Goal: Communication & Community: Answer question/provide support

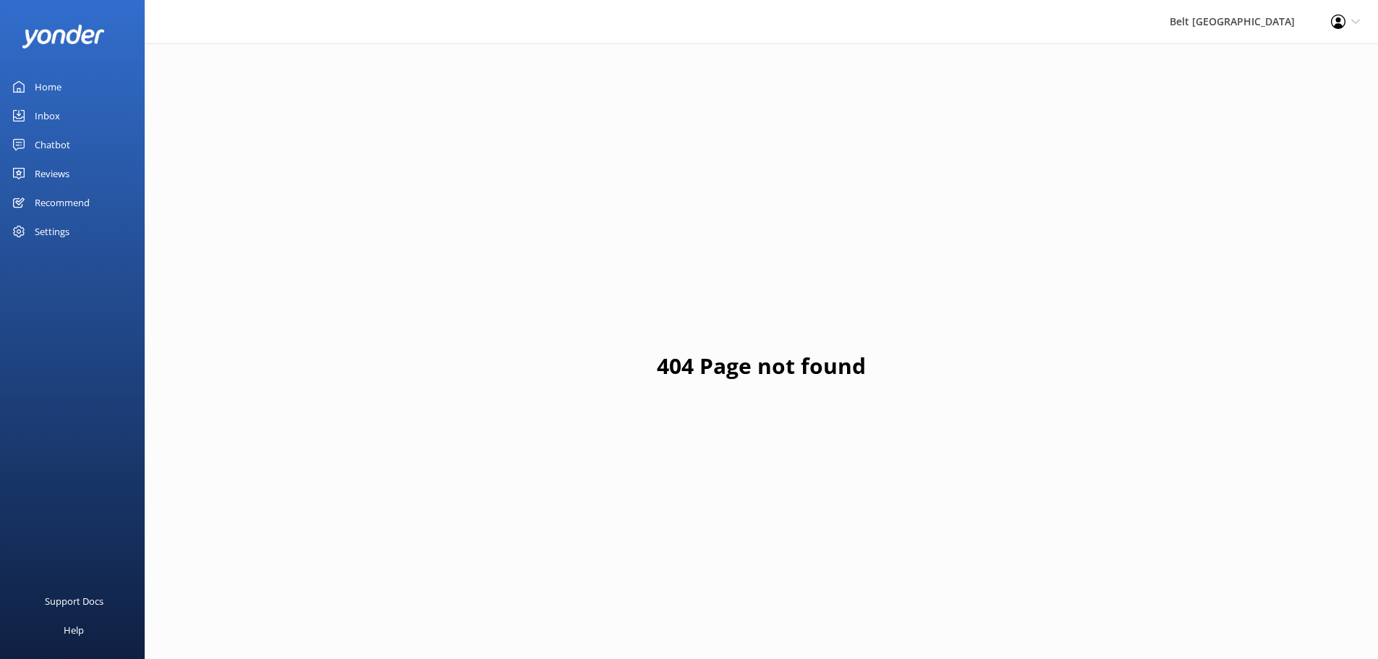
click at [49, 116] on div "Inbox" at bounding box center [47, 115] width 25 height 29
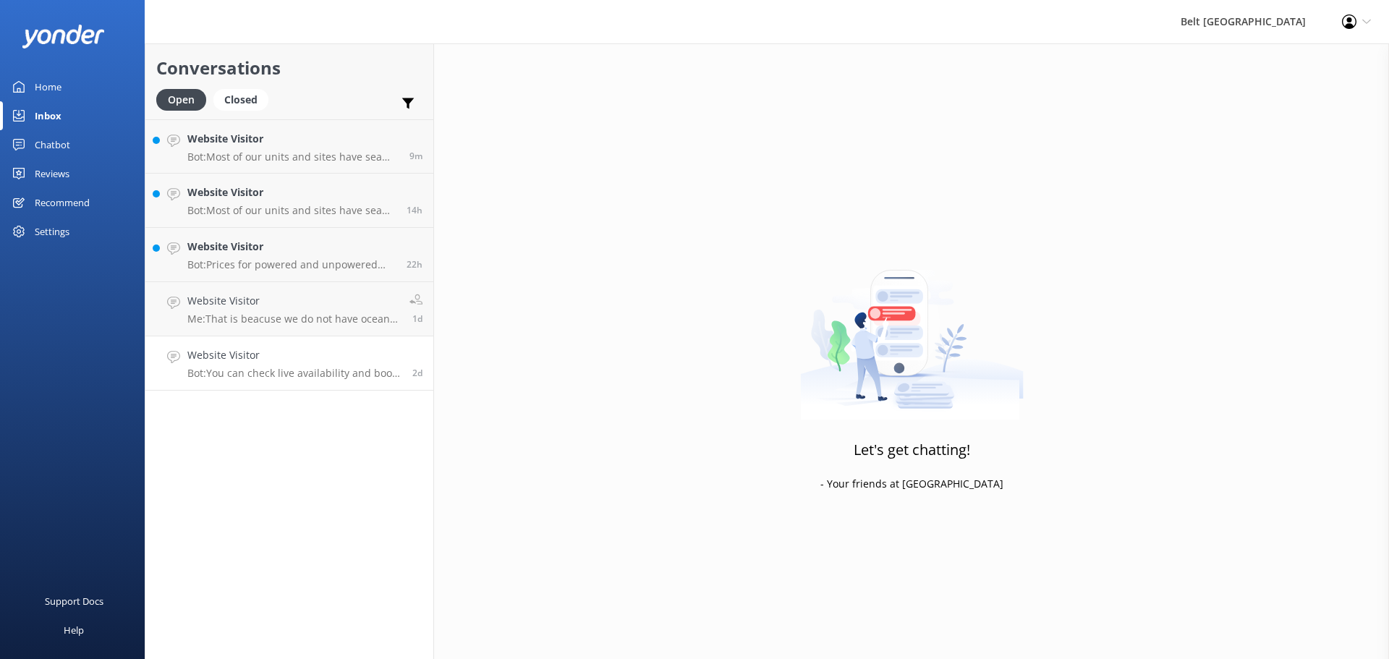
click at [236, 360] on h4 "Website Visitor" at bounding box center [294, 355] width 214 height 16
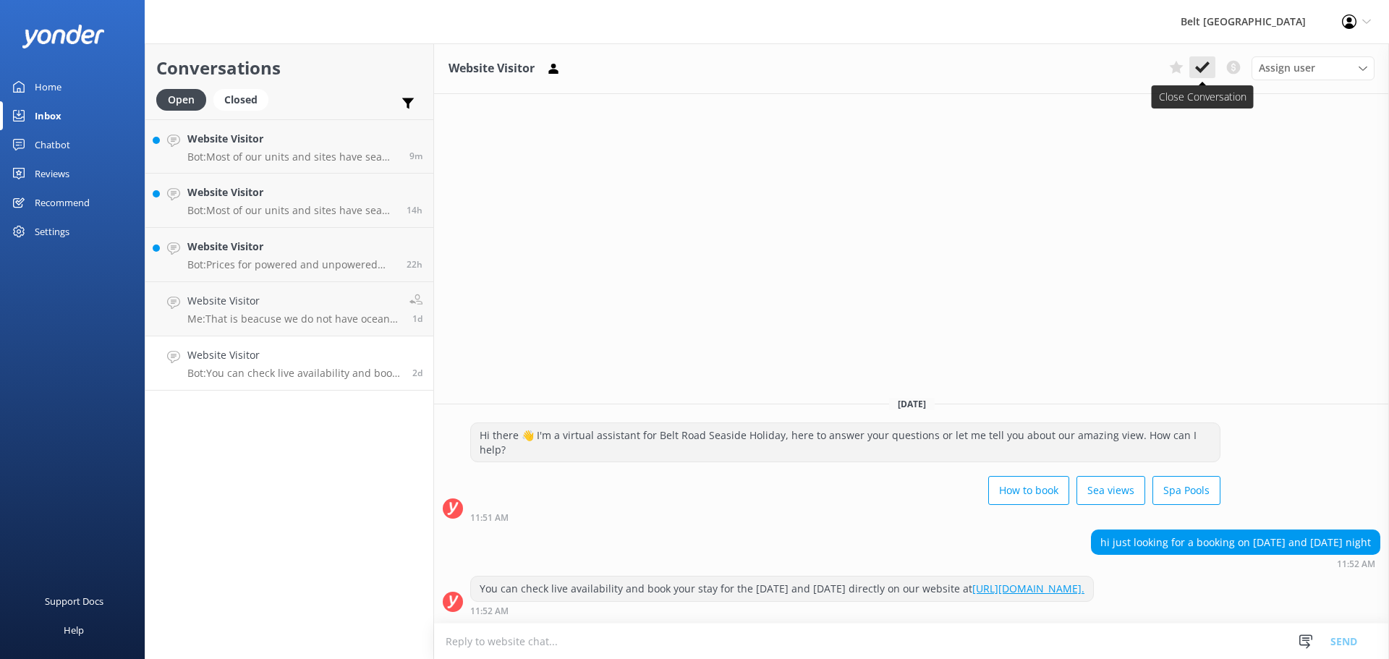
click at [1195, 66] on icon at bounding box center [1202, 67] width 14 height 14
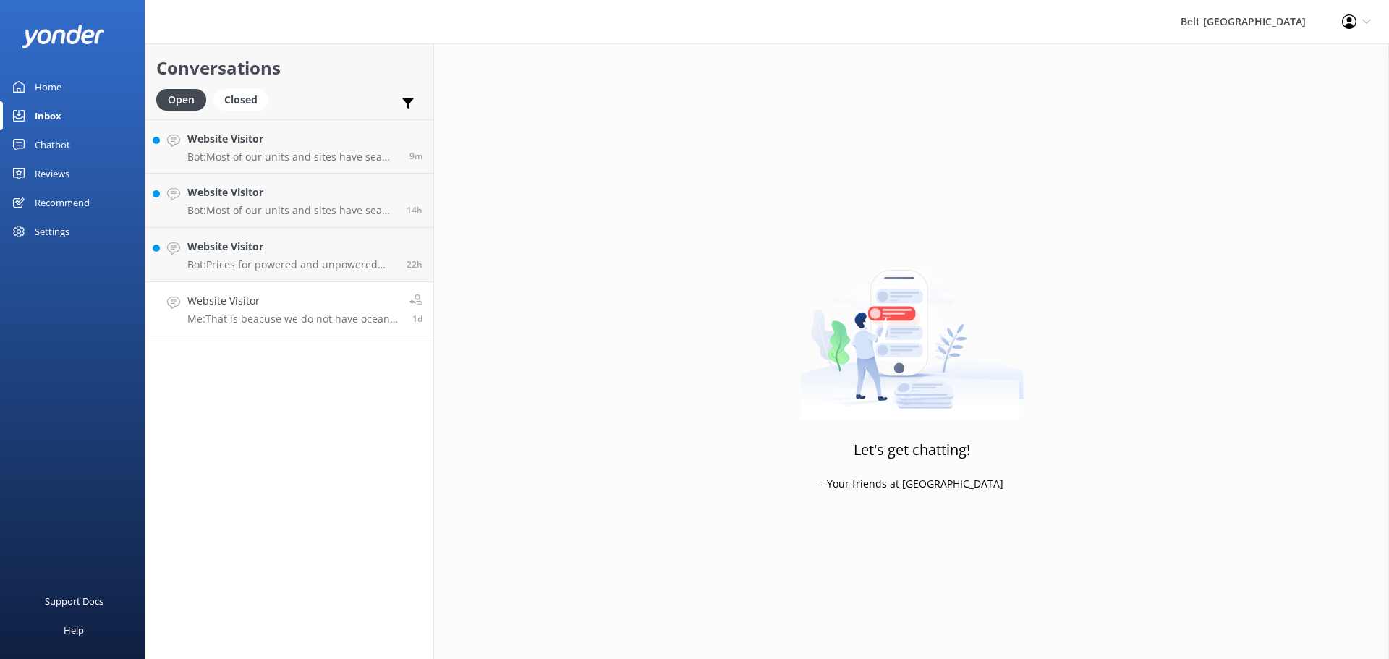
click at [323, 321] on p "Me: That is beacuse we do not have ocean-view sites left for those dates sorry." at bounding box center [292, 319] width 211 height 13
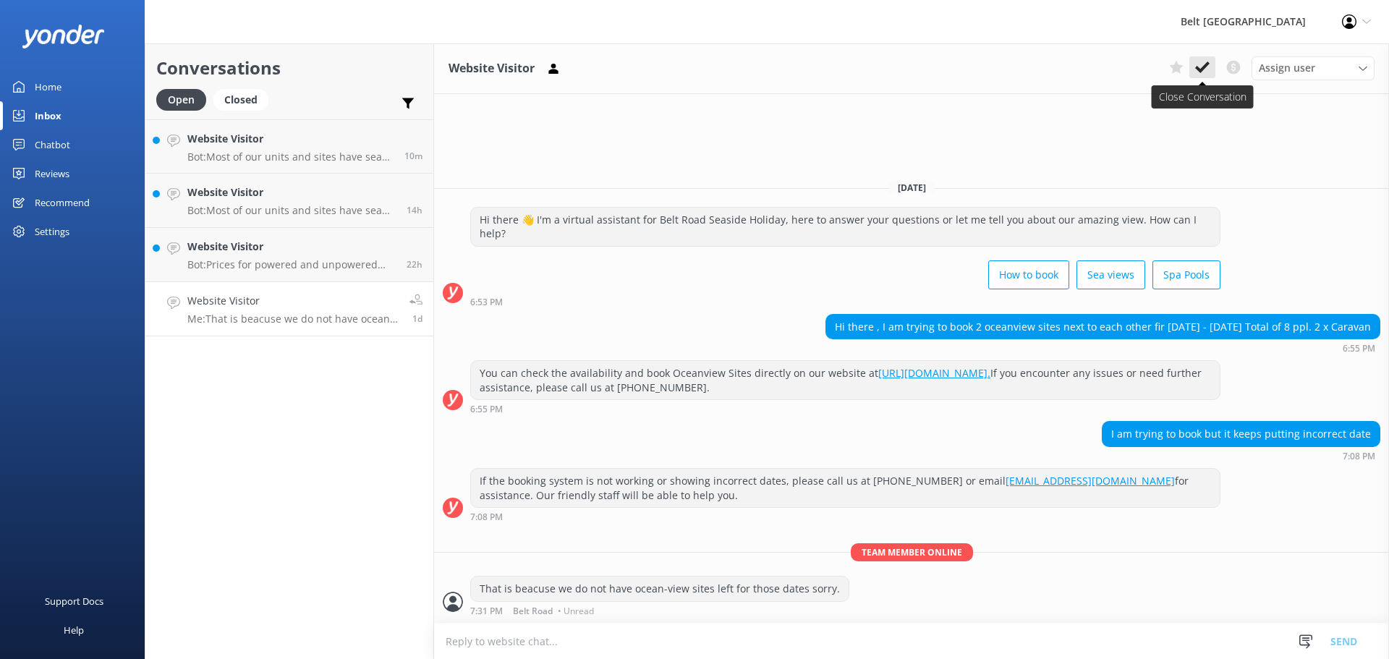
click at [1200, 69] on use at bounding box center [1202, 67] width 14 height 12
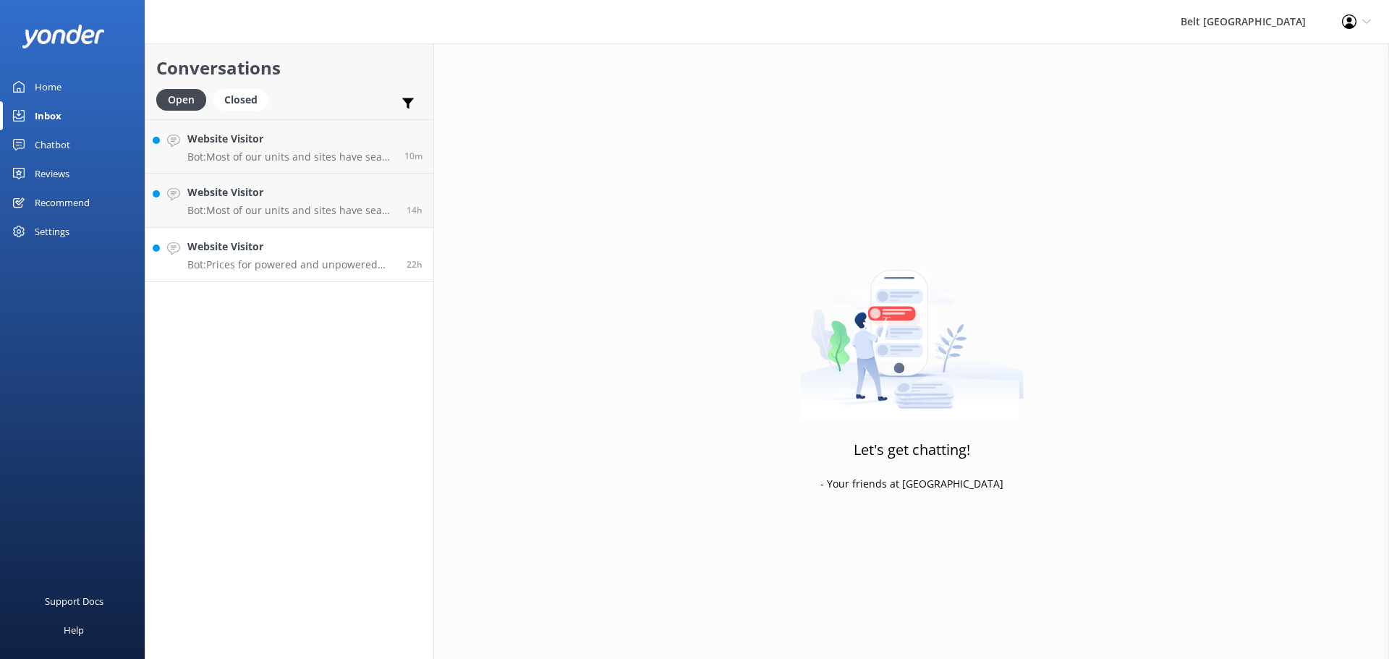
click at [325, 257] on div "Website Visitor Bot: Prices for powered and unpowered sites vary throughout the…" at bounding box center [291, 255] width 208 height 32
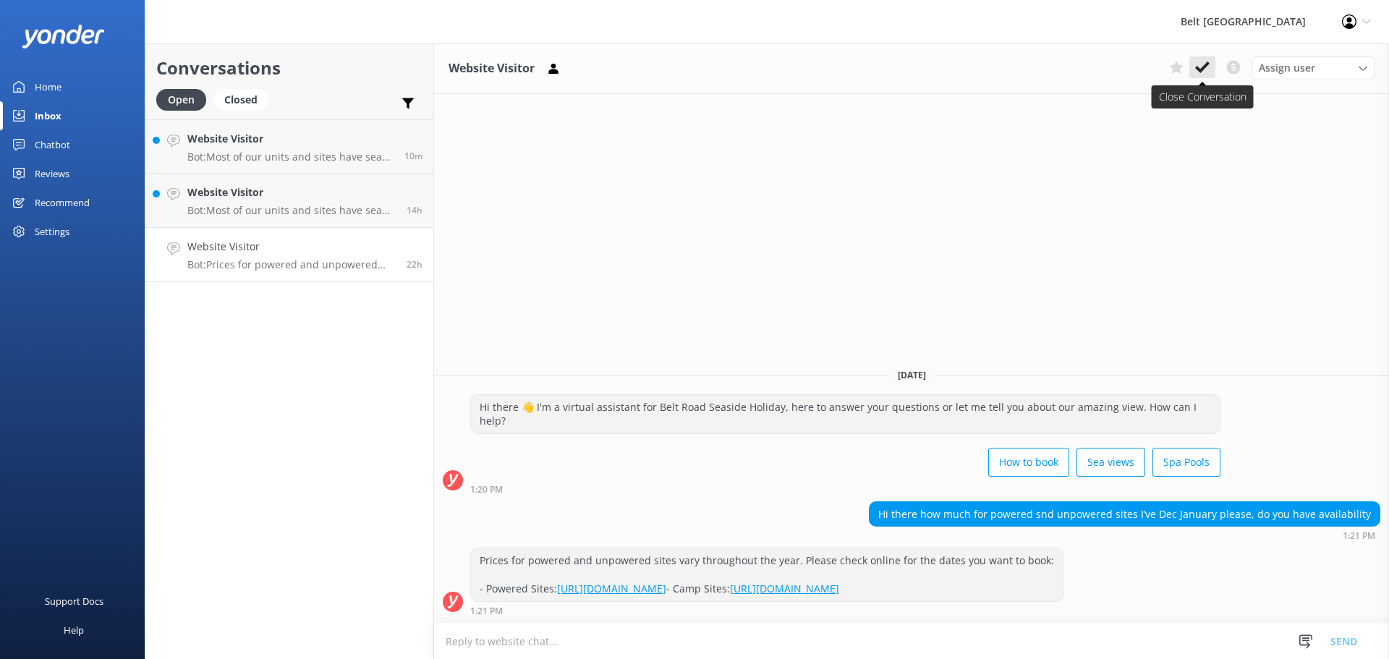
click at [1199, 67] on icon at bounding box center [1202, 67] width 14 height 14
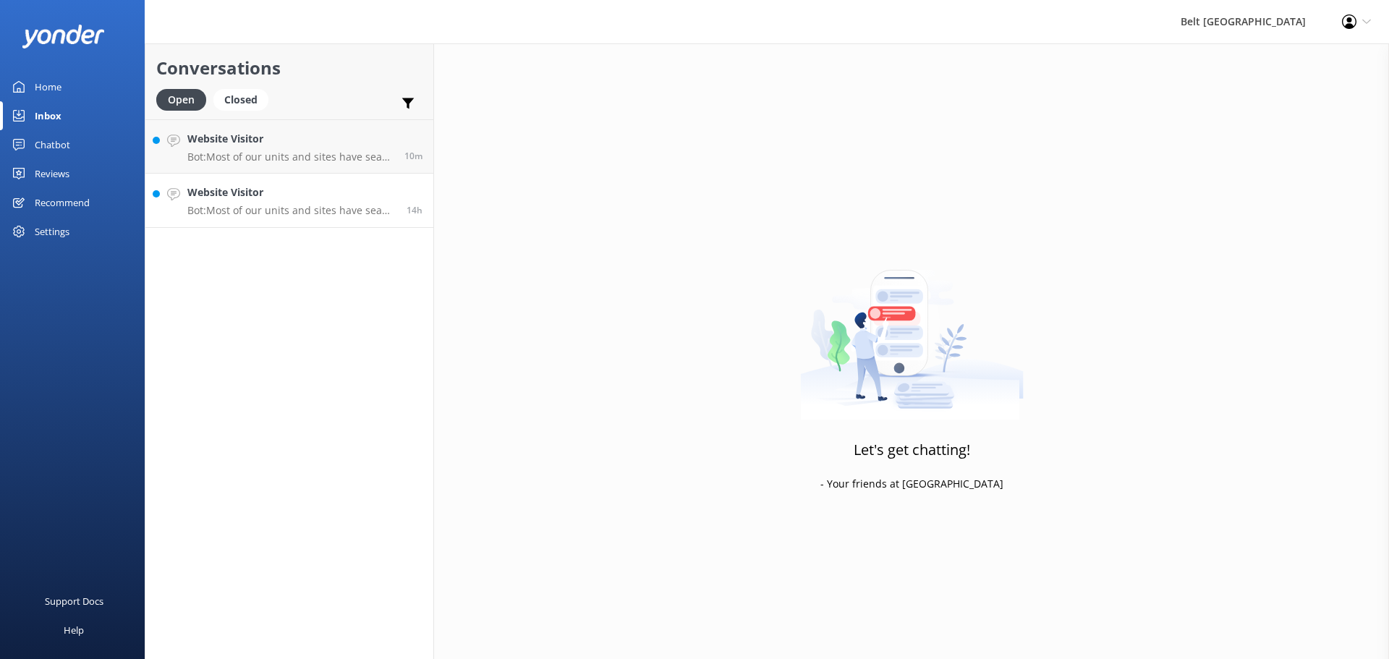
drag, startPoint x: 265, startPoint y: 211, endPoint x: 305, endPoint y: 198, distance: 42.3
click at [266, 209] on p "Bot: Most of our units and sites have sea views, offering the best views in tow…" at bounding box center [291, 210] width 208 height 13
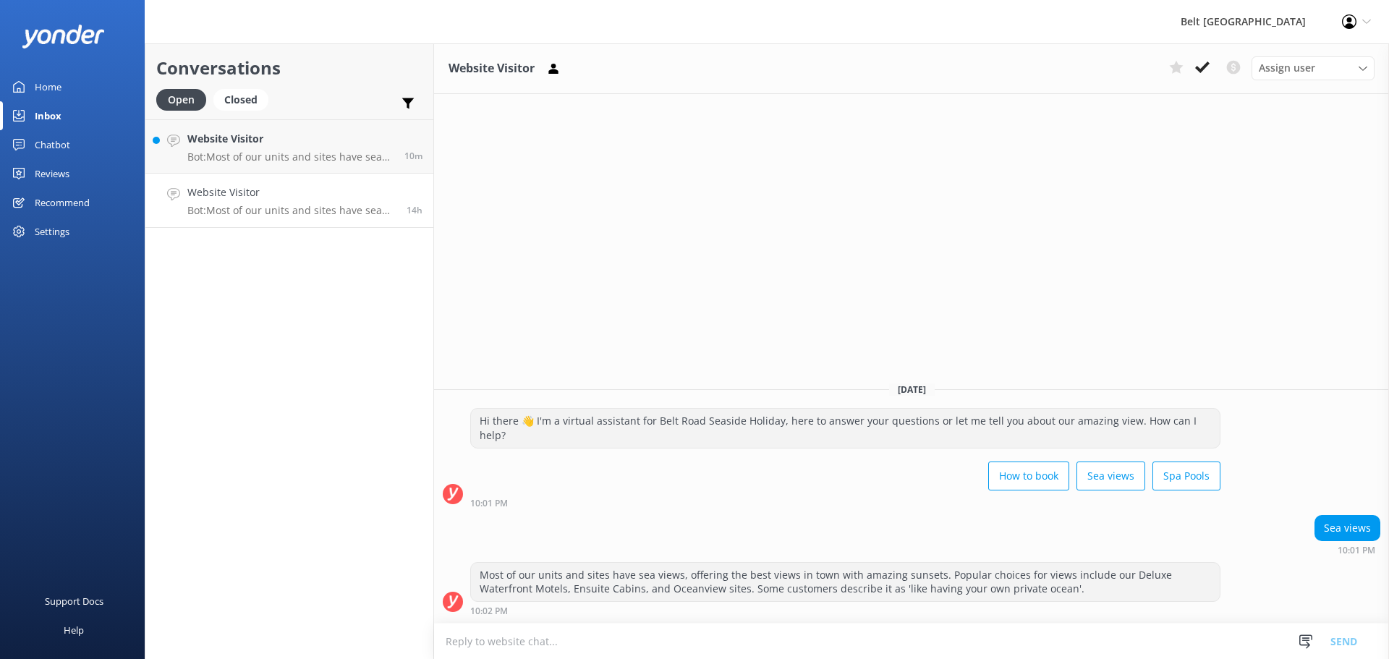
drag, startPoint x: 1203, startPoint y: 61, endPoint x: 1196, endPoint y: 65, distance: 8.1
click at [1202, 63] on icon at bounding box center [1202, 67] width 14 height 14
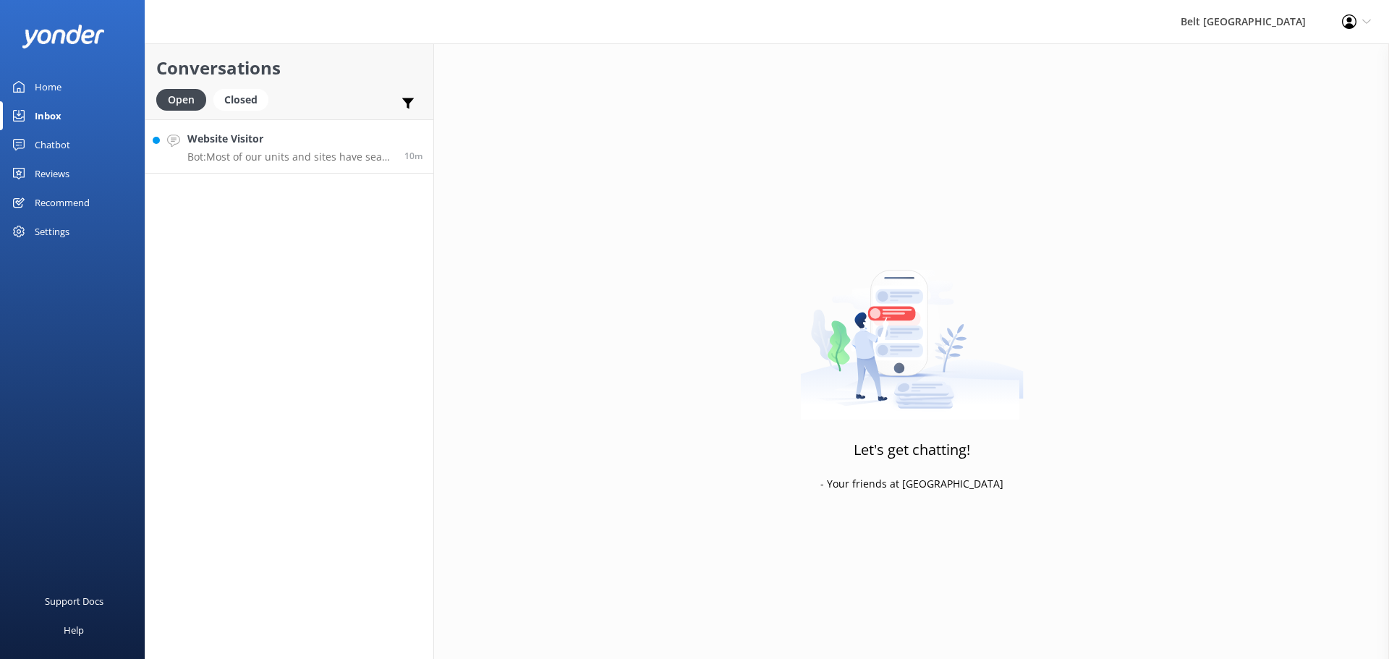
click at [326, 152] on p "Bot: Most of our units and sites have sea views, offering the best views in tow…" at bounding box center [290, 156] width 206 height 13
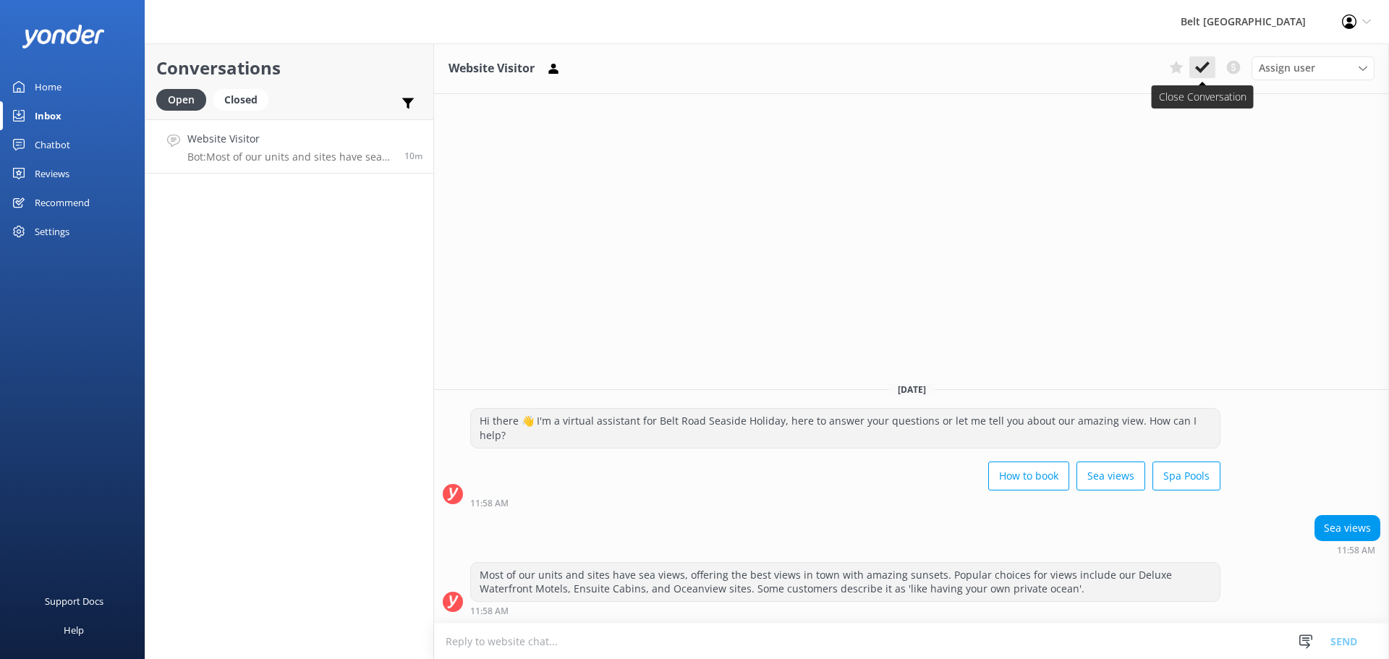
drag, startPoint x: 1199, startPoint y: 64, endPoint x: 255, endPoint y: 30, distance: 944.1
click at [1199, 65] on icon at bounding box center [1202, 67] width 14 height 14
